Goal: Transaction & Acquisition: Purchase product/service

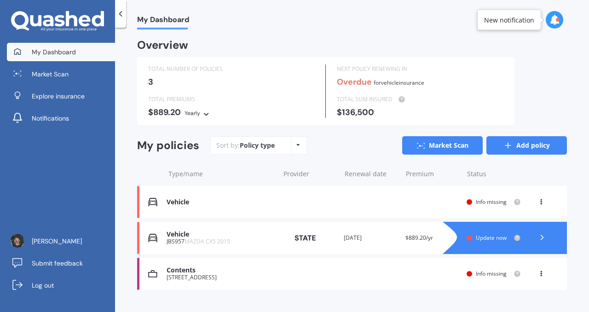
click at [521, 144] on link "Add policy" at bounding box center [526, 145] width 81 height 18
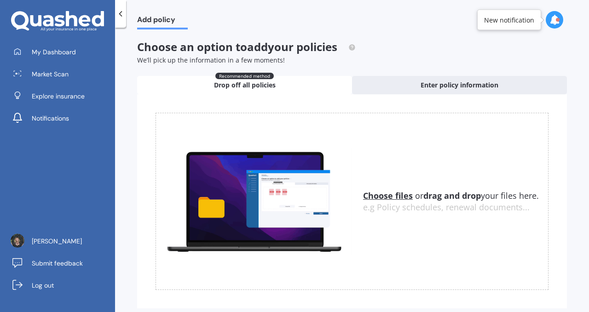
click at [120, 16] on icon at bounding box center [120, 13] width 9 height 9
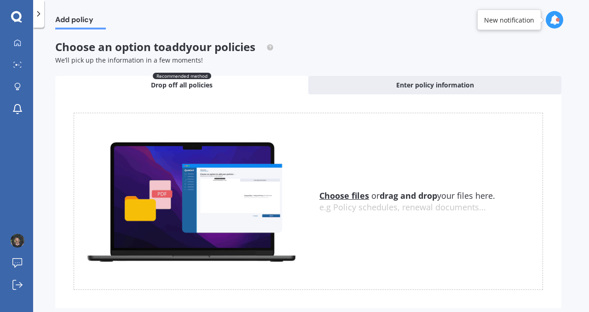
click at [39, 16] on icon at bounding box center [38, 13] width 9 height 9
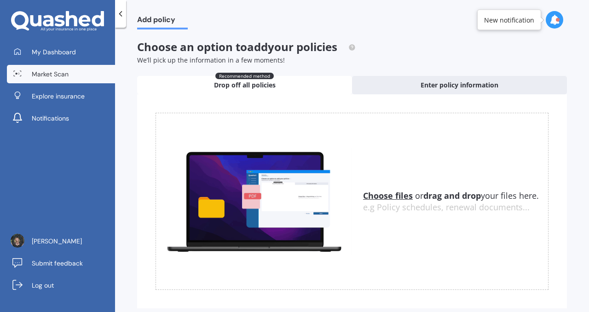
click at [58, 74] on span "Market Scan" at bounding box center [50, 73] width 37 height 9
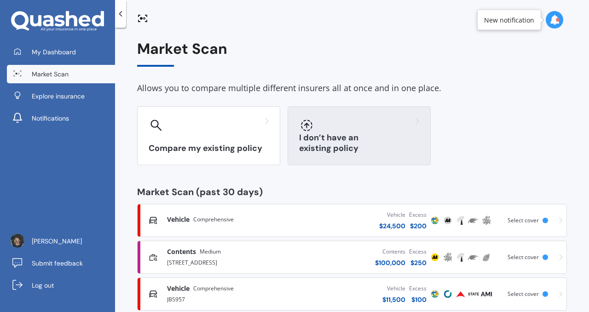
click at [339, 127] on div at bounding box center [359, 125] width 120 height 15
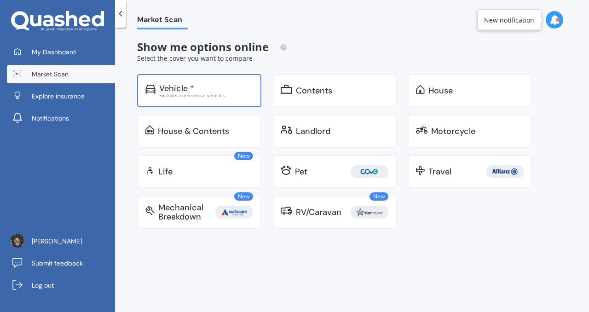
click at [219, 90] on div "Vehicle *" at bounding box center [206, 88] width 94 height 9
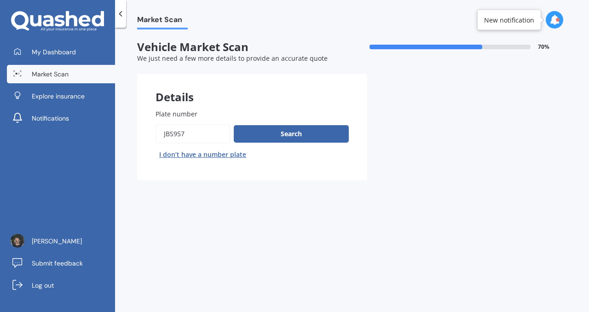
click at [188, 133] on input "Plate number" at bounding box center [193, 133] width 75 height 19
type input "rla41"
click at [300, 133] on button "Search" at bounding box center [291, 133] width 115 height 17
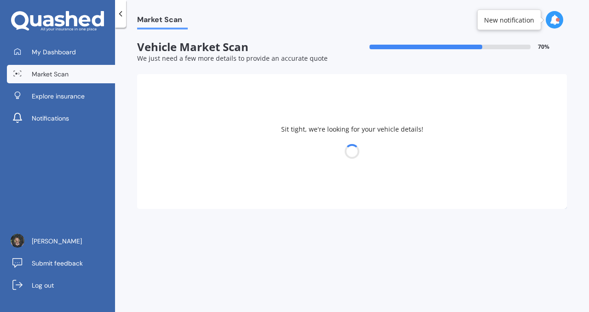
select select "26"
select select "04"
select select "1973"
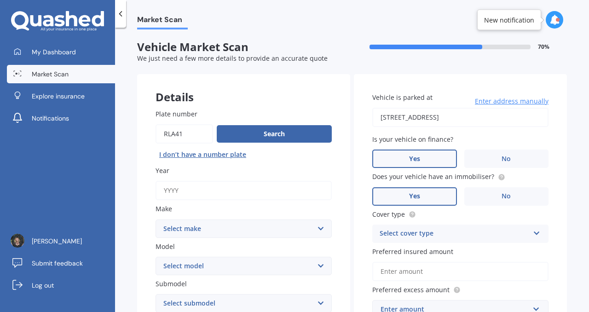
click at [201, 188] on input "Year" at bounding box center [244, 190] width 176 height 19
type input "2017"
click at [253, 228] on select "Select make AC ALFA ROMEO ASTON MARTIN AUDI AUSTIN BEDFORD Bentley BMW BYD CADI…" at bounding box center [244, 228] width 176 height 18
select select "TOYOTA"
click at [156, 220] on select "Select make AC ALFA ROMEO ASTON MARTIN AUDI AUSTIN BEDFORD Bentley BMW BYD CADI…" at bounding box center [244, 228] width 176 height 18
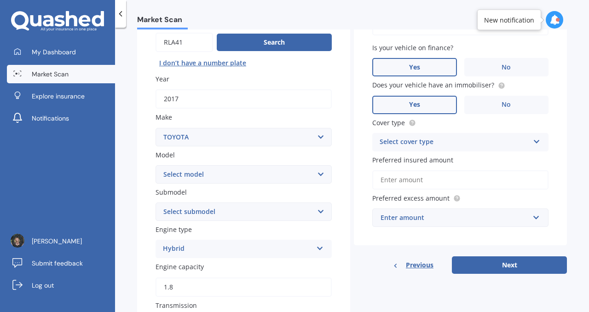
scroll to position [92, 0]
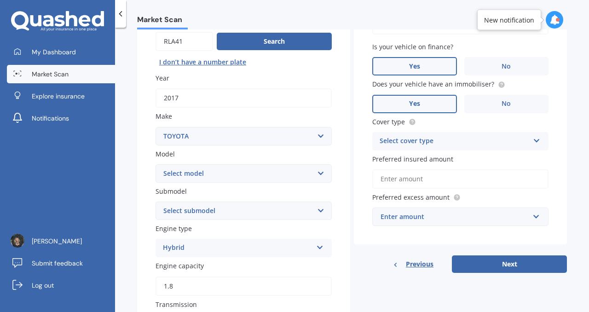
click at [317, 173] on select "Select model 4 Runner 86 Allex Allion Alphard Altezza Aqua Aristo Aurion Auris …" at bounding box center [244, 173] width 176 height 18
select select "C-HR"
click at [156, 165] on select "Select model 4 Runner 86 Allex Allion Alphard Altezza Aqua Aristo Aurion Auris …" at bounding box center [244, 173] width 176 height 18
click at [305, 212] on select "Select submodel Hybrid Station Wagon SUV" at bounding box center [244, 211] width 176 height 18
select select "HYBRID"
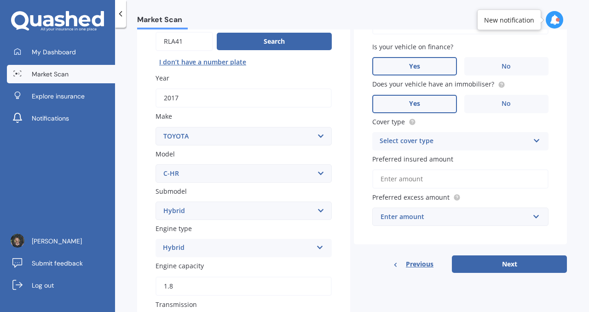
click at [156, 202] on select "Select submodel Hybrid Station Wagon SUV" at bounding box center [244, 211] width 176 height 18
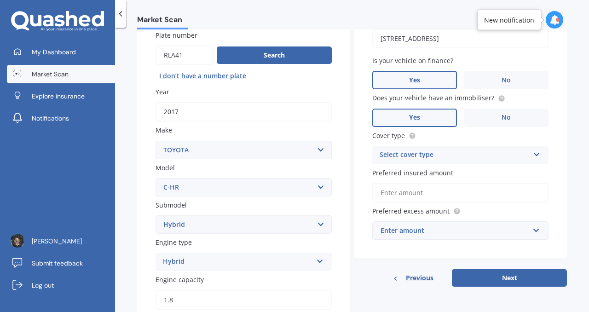
scroll to position [79, 0]
click at [410, 195] on input "Preferred insured amount" at bounding box center [460, 192] width 176 height 19
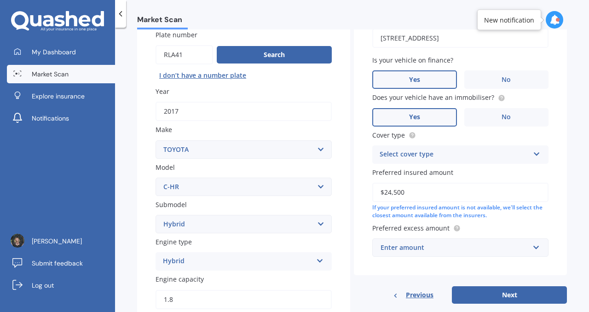
click at [389, 196] on input "$24,500" at bounding box center [460, 192] width 176 height 19
type input "$22,500"
click at [474, 249] on div "Enter amount" at bounding box center [455, 248] width 149 height 10
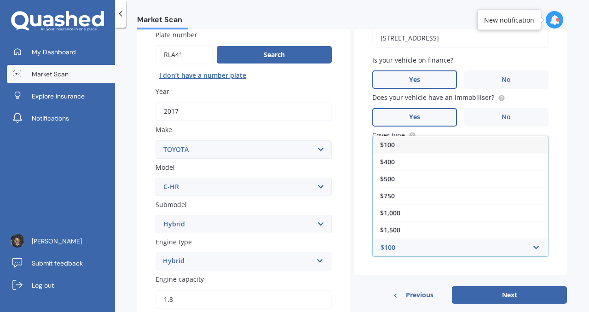
click at [407, 150] on div "$100" at bounding box center [460, 144] width 175 height 17
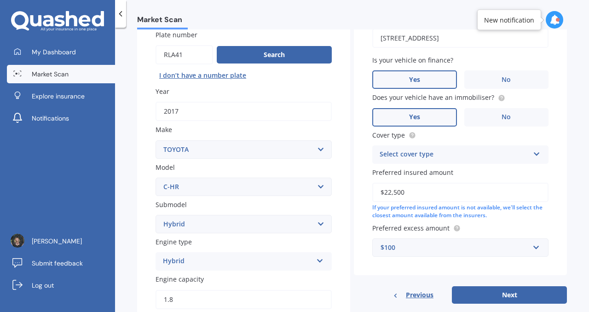
click at [503, 300] on button "Next" at bounding box center [509, 294] width 115 height 17
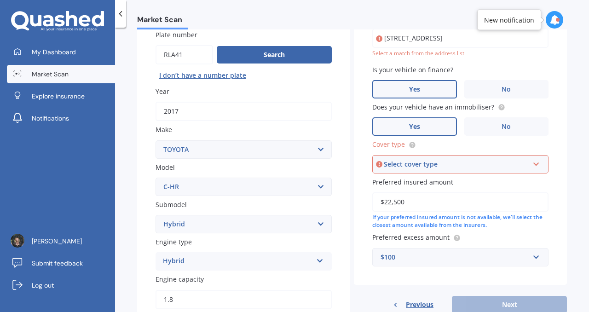
scroll to position [63, 0]
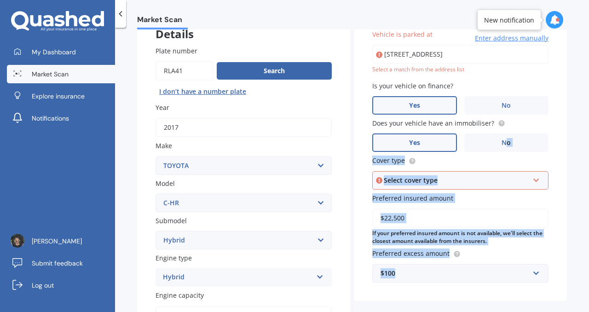
drag, startPoint x: 503, startPoint y: 300, endPoint x: 501, endPoint y: 117, distance: 182.2
click at [502, 121] on div "Vehicle is parked at 368B East Coast Road, Sunnynook, Auckland 0630 Enter addre…" at bounding box center [460, 156] width 213 height 290
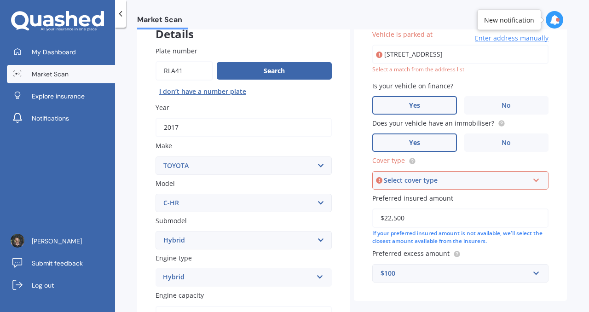
click at [533, 53] on input "[STREET_ADDRESS]" at bounding box center [460, 54] width 176 height 19
type input "[STREET_ADDRESS]"
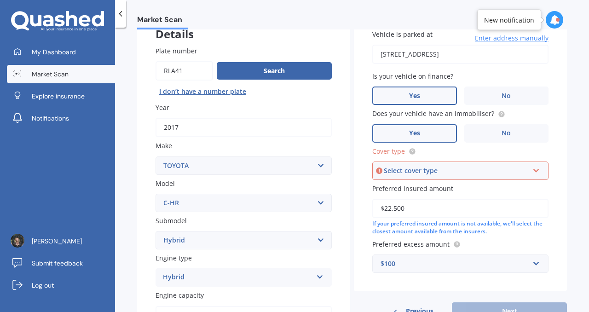
click at [532, 172] on icon at bounding box center [536, 169] width 8 height 6
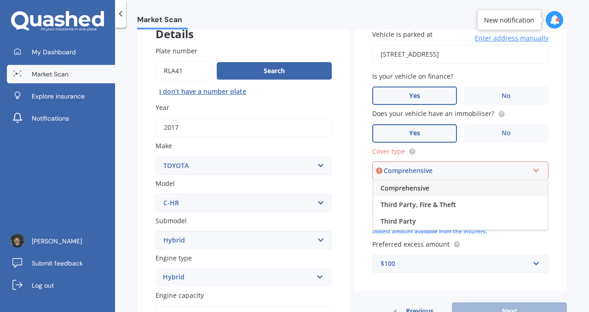
click at [430, 186] on div "Comprehensive" at bounding box center [460, 188] width 174 height 17
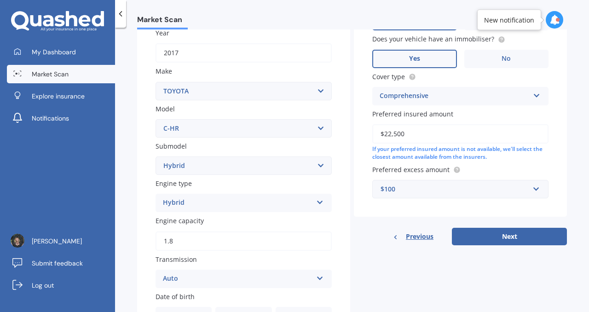
scroll to position [139, 0]
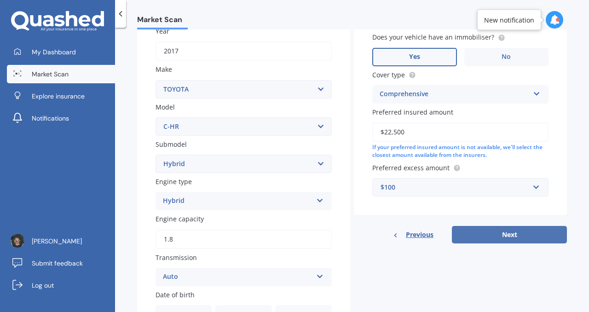
click at [503, 239] on button "Next" at bounding box center [509, 234] width 115 height 17
select select "26"
select select "04"
select select "1973"
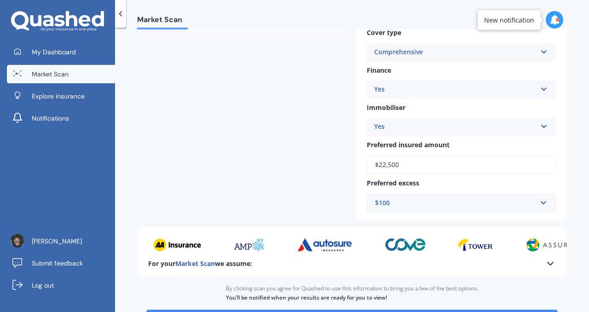
scroll to position [352, 0]
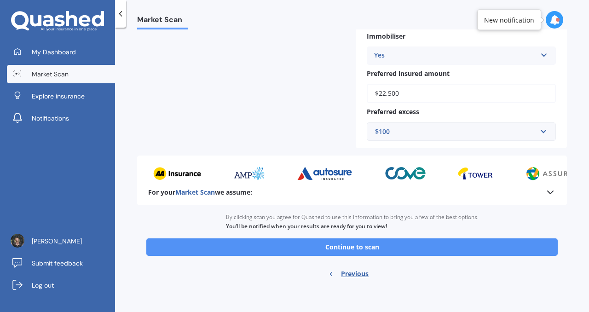
click at [347, 250] on button "Continue to scan" at bounding box center [351, 246] width 411 height 17
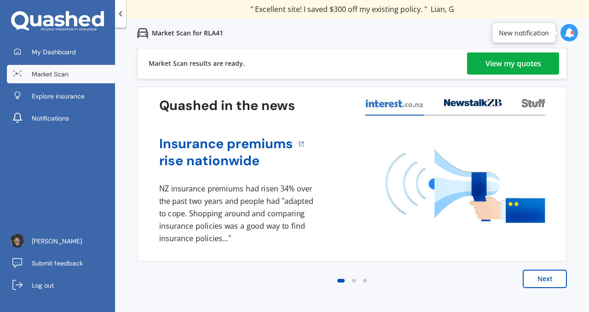
click at [509, 69] on div "View my quotes" at bounding box center [513, 63] width 56 height 22
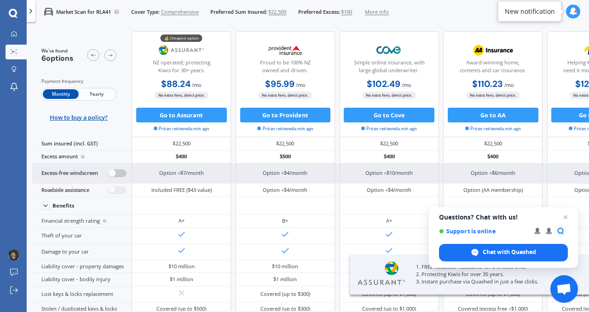
click at [121, 173] on label at bounding box center [118, 173] width 18 height 8
radio input "true"
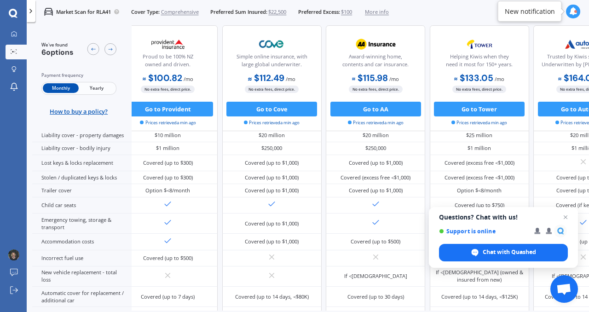
scroll to position [175, 206]
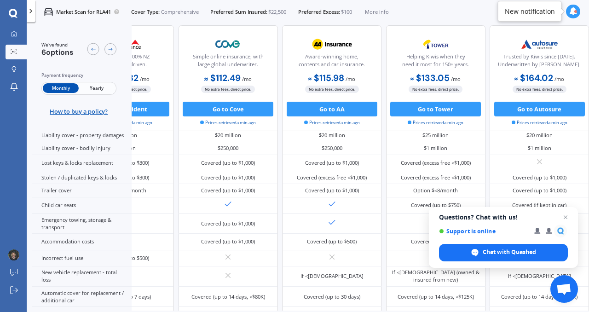
click at [574, 11] on div at bounding box center [575, 11] width 3 height 3
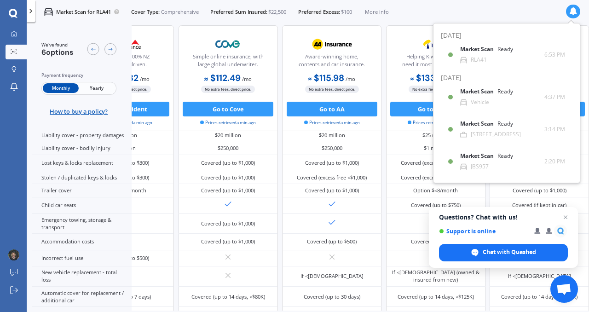
click at [574, 11] on icon at bounding box center [573, 11] width 8 height 8
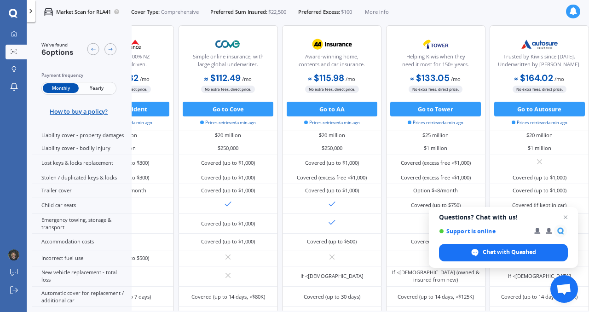
click at [95, 89] on span "Yearly" at bounding box center [97, 89] width 36 height 10
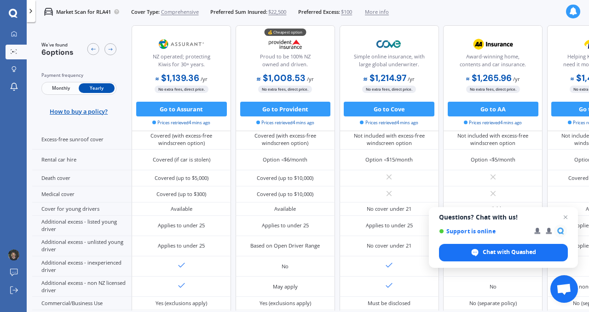
scroll to position [452, 0]
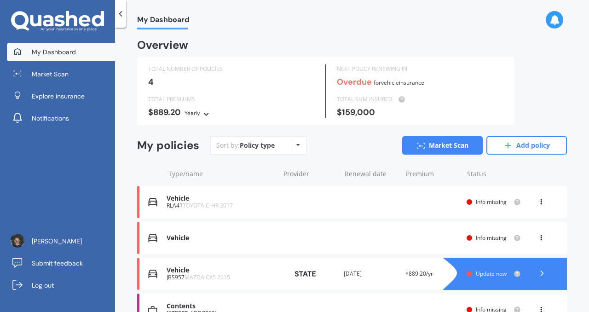
click at [174, 204] on div "RLA41 TOYOTA C-HR 2017" at bounding box center [221, 205] width 108 height 6
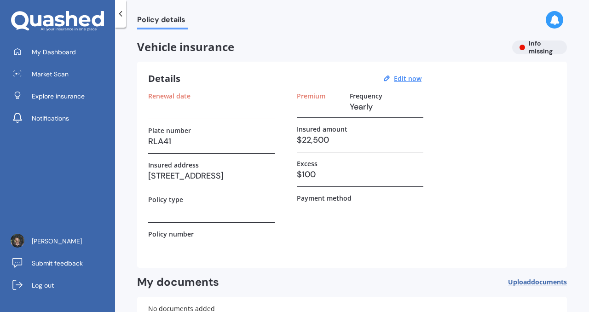
click at [316, 178] on h3 "$100" at bounding box center [360, 174] width 127 height 14
click at [313, 173] on h3 "$100" at bounding box center [360, 174] width 127 height 14
click at [398, 78] on u "Edit now" at bounding box center [408, 78] width 28 height 9
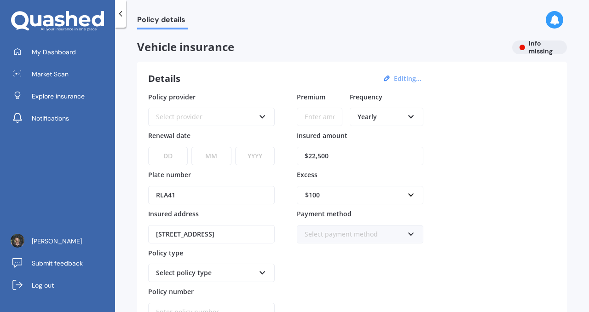
click at [328, 196] on div "$100" at bounding box center [354, 195] width 99 height 10
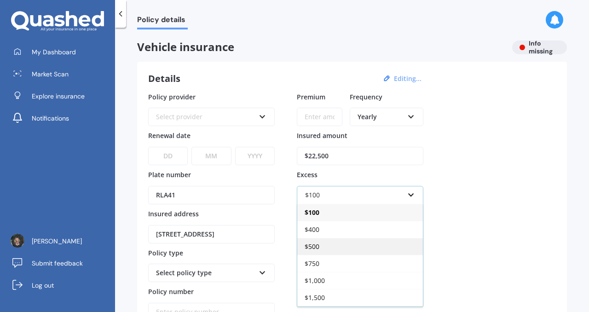
click at [330, 243] on div "$500" at bounding box center [360, 246] width 126 height 17
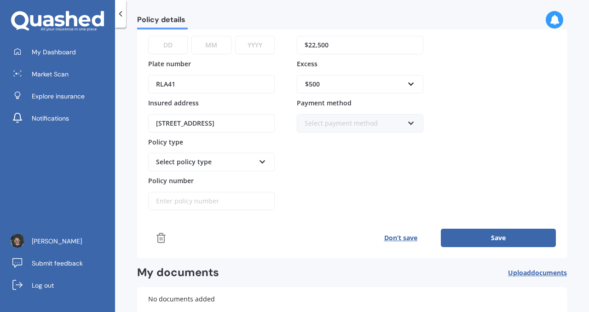
scroll to position [113, 0]
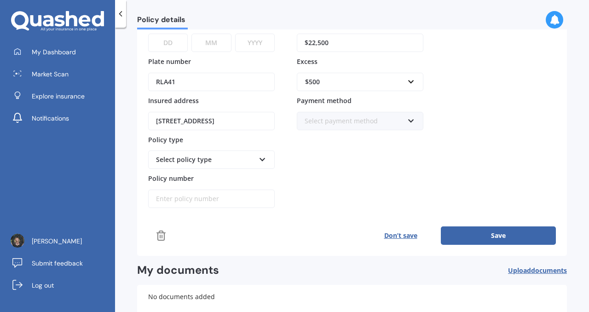
click at [261, 159] on icon at bounding box center [263, 158] width 8 height 6
click at [264, 160] on icon at bounding box center [263, 158] width 8 height 6
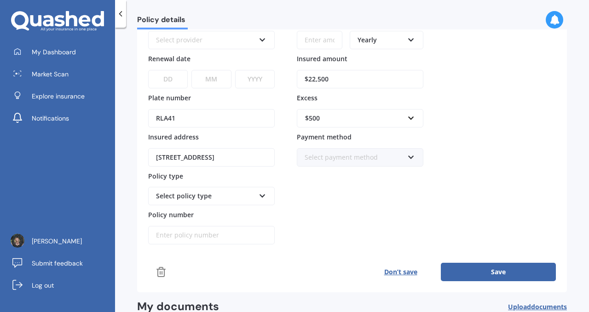
scroll to position [76, 0]
click at [494, 269] on button "Save" at bounding box center [498, 272] width 115 height 18
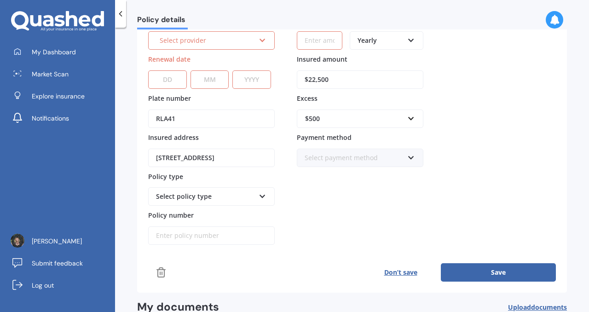
click at [488, 272] on button "Save" at bounding box center [498, 272] width 115 height 18
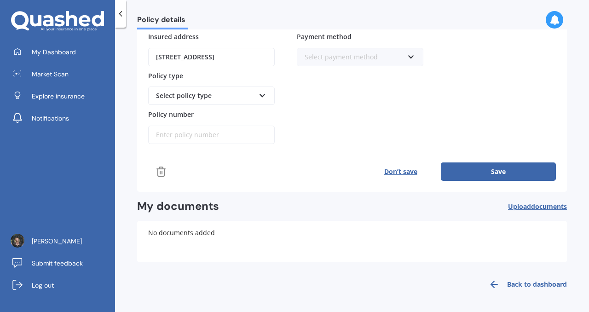
scroll to position [0, 0]
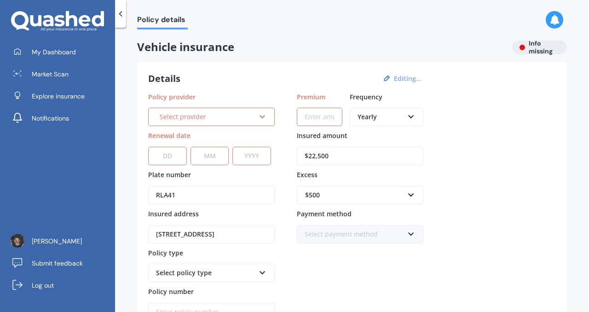
click at [263, 117] on icon at bounding box center [263, 115] width 8 height 6
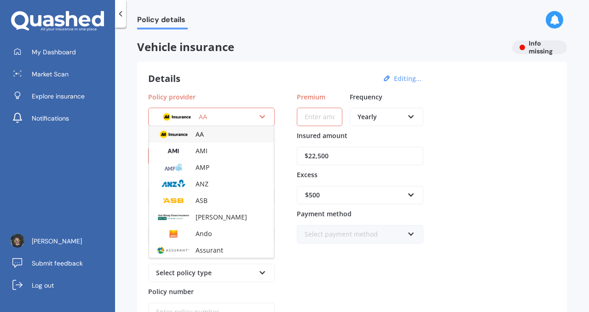
click at [262, 117] on icon at bounding box center [263, 115] width 8 height 6
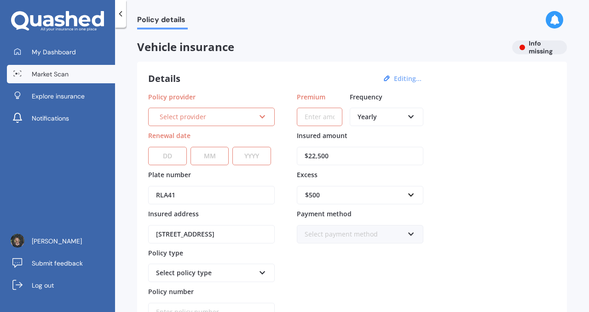
click at [59, 78] on span "Market Scan" at bounding box center [50, 73] width 37 height 9
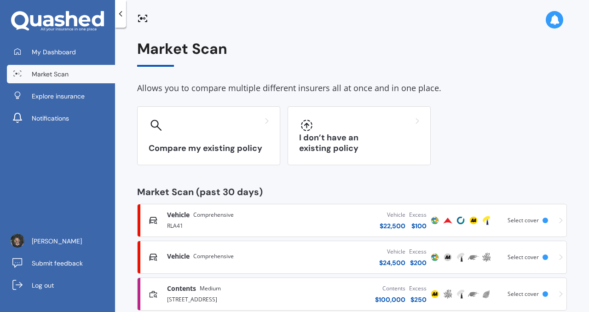
click at [552, 221] on div "Vehicle Comprehensive RLA41 Vehicle $ 22,500 Excess $ 100 Scanned 17 minutes ag…" at bounding box center [352, 221] width 422 height 28
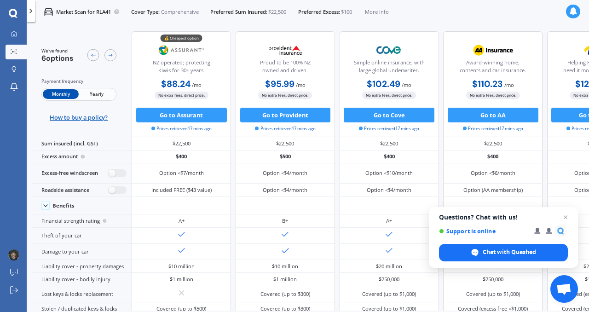
click at [352, 12] on span "$100" at bounding box center [346, 11] width 11 height 7
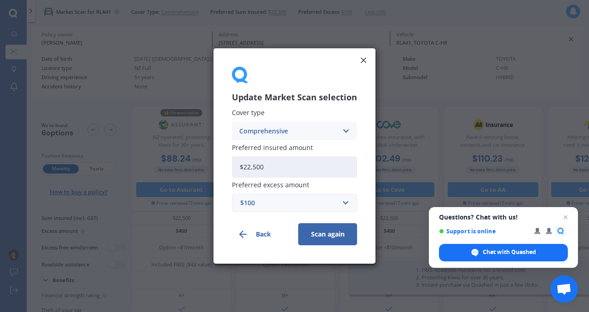
click at [332, 202] on div "$100" at bounding box center [289, 203] width 98 height 10
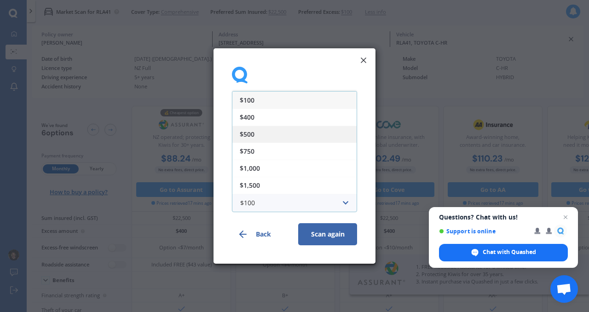
click at [251, 133] on span "$500" at bounding box center [247, 134] width 15 height 6
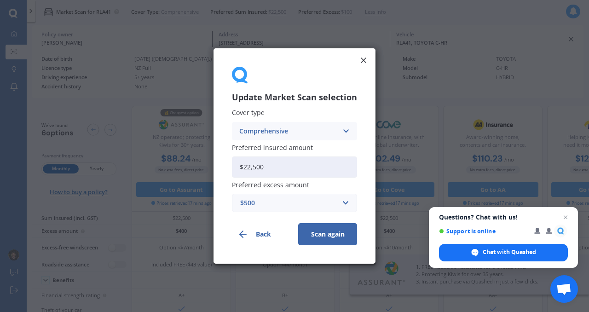
click at [327, 237] on button "Scan again" at bounding box center [327, 234] width 59 height 22
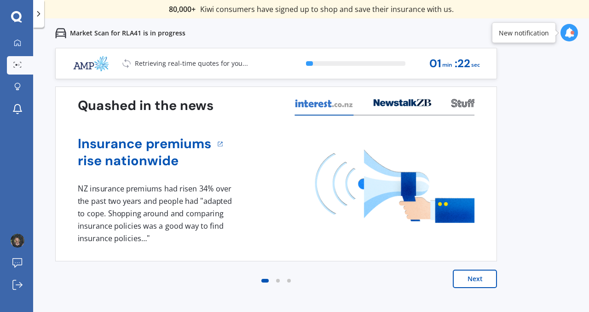
click at [481, 276] on button "Next" at bounding box center [475, 279] width 44 height 18
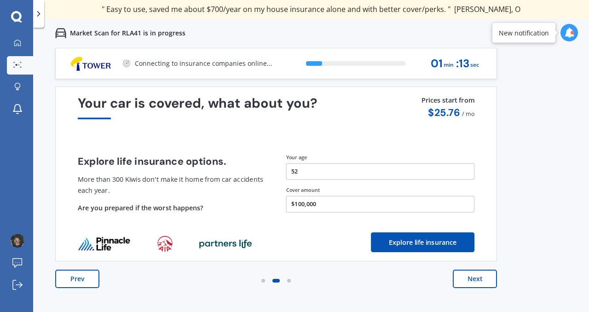
click at [479, 278] on button "Next" at bounding box center [475, 279] width 44 height 18
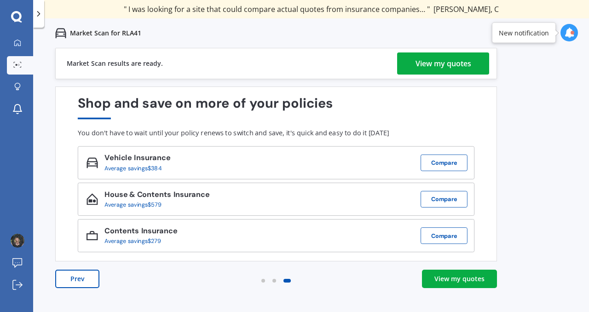
click at [451, 62] on div "View my quotes" at bounding box center [444, 63] width 56 height 22
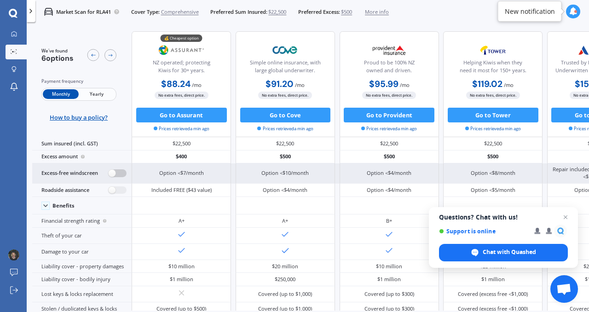
click at [120, 172] on label at bounding box center [118, 173] width 18 height 8
radio input "true"
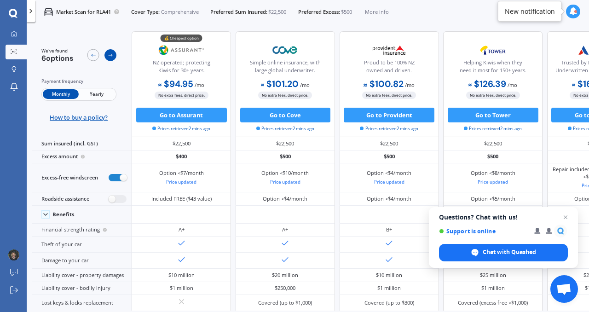
click at [112, 56] on icon at bounding box center [111, 55] width 6 height 6
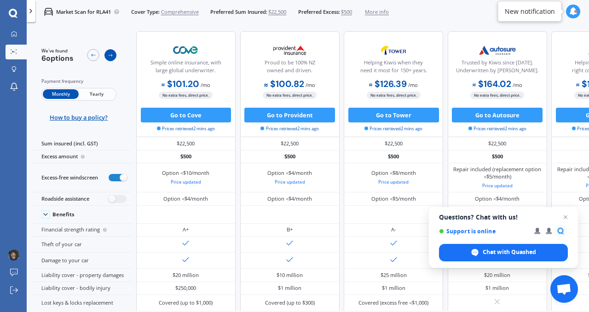
click at [112, 56] on icon at bounding box center [111, 55] width 6 height 6
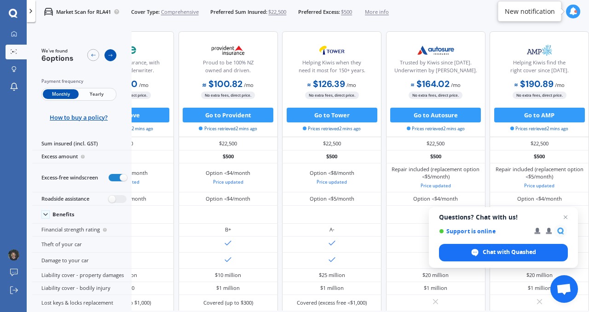
scroll to position [0, 206]
click at [112, 56] on icon at bounding box center [111, 55] width 6 height 6
click at [92, 55] on icon at bounding box center [93, 55] width 6 height 6
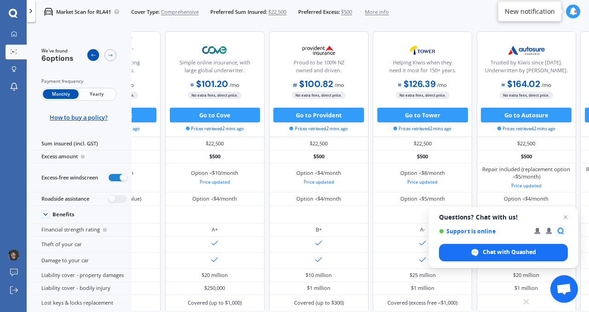
scroll to position [0, 82]
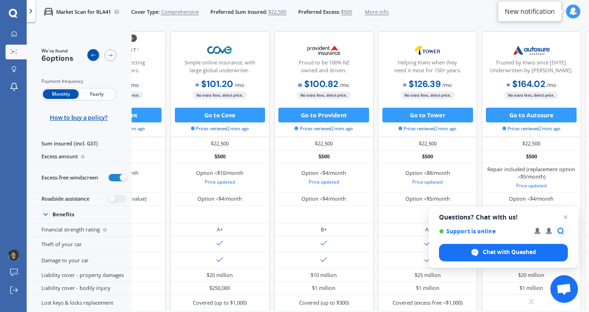
click at [92, 55] on icon at bounding box center [93, 55] width 6 height 6
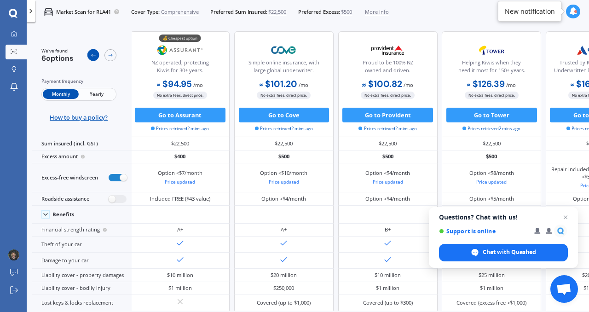
scroll to position [0, 0]
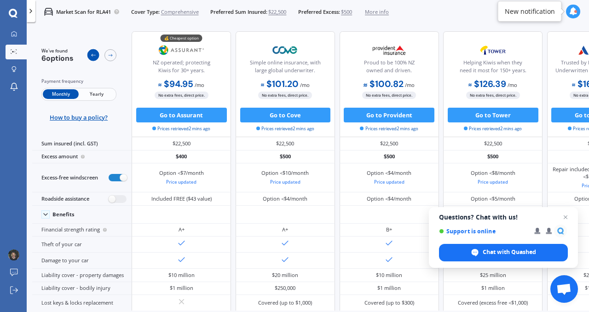
click at [92, 55] on icon at bounding box center [93, 55] width 6 height 6
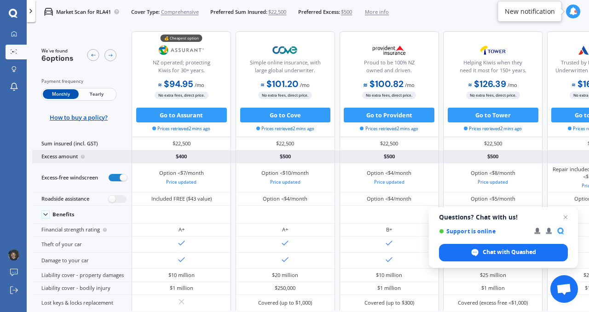
click at [188, 154] on div "$400" at bounding box center [181, 156] width 99 height 13
click at [185, 155] on div "$400" at bounding box center [181, 156] width 99 height 13
